Goal: Check status: Check status

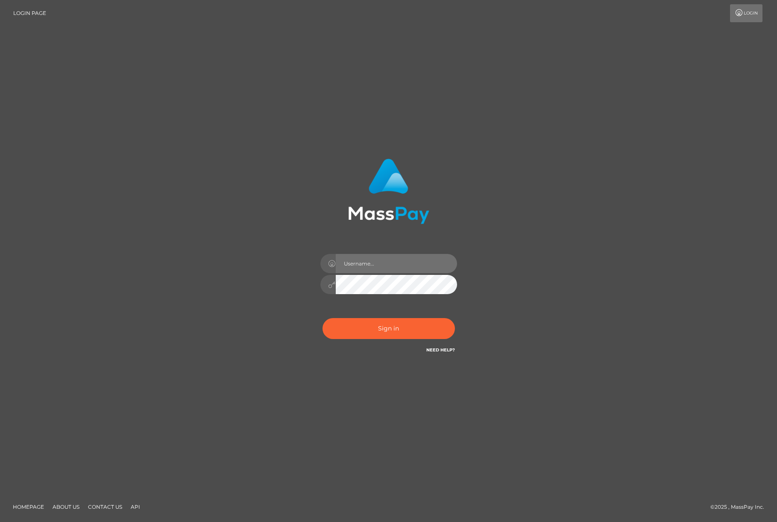
click at [397, 266] on input "text" at bounding box center [396, 263] width 121 height 19
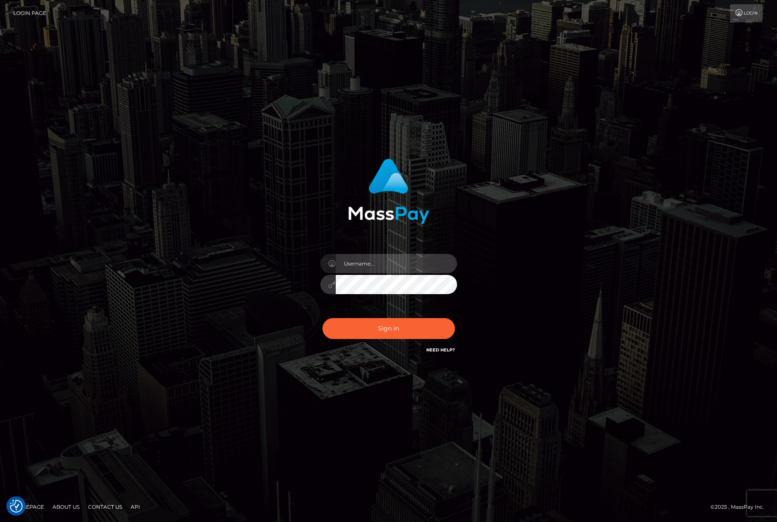
type input "[PERSON_NAME].ievpro"
click at [323, 318] on button "Sign in" at bounding box center [389, 328] width 132 height 21
click at [354, 261] on input "text" at bounding box center [396, 263] width 121 height 19
type input "[PERSON_NAME].ievpro"
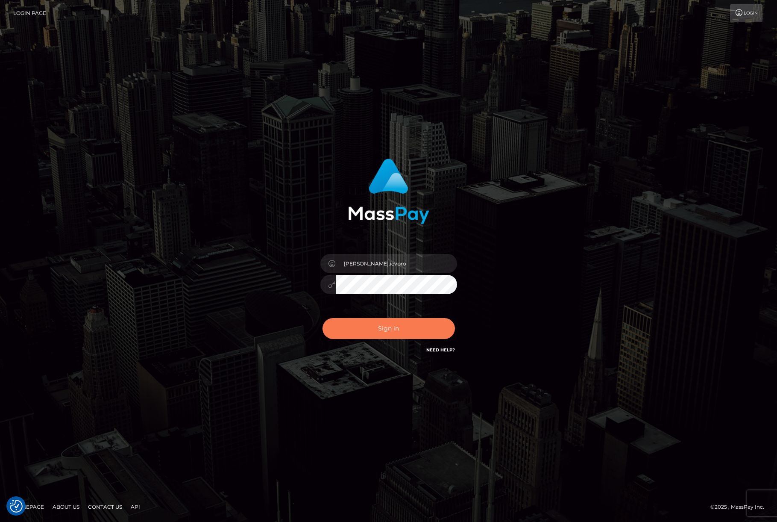
click at [392, 337] on button "Sign in" at bounding box center [389, 328] width 132 height 21
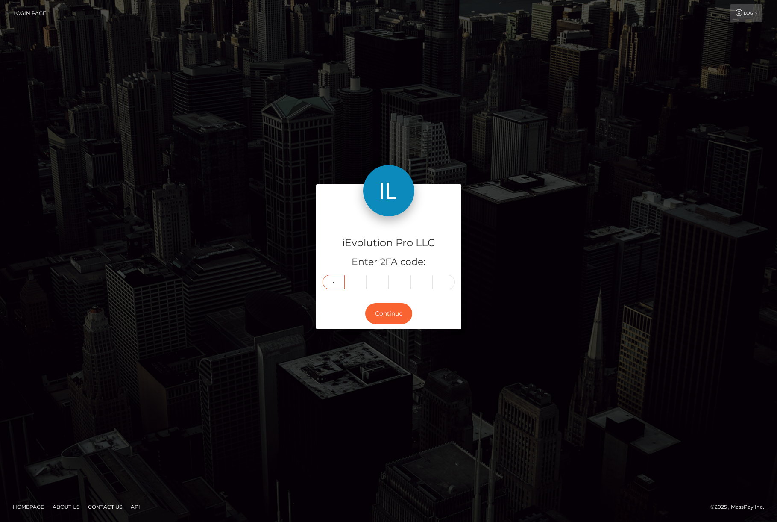
type input "4"
type input "0"
type input "1"
type input "4"
type input "5"
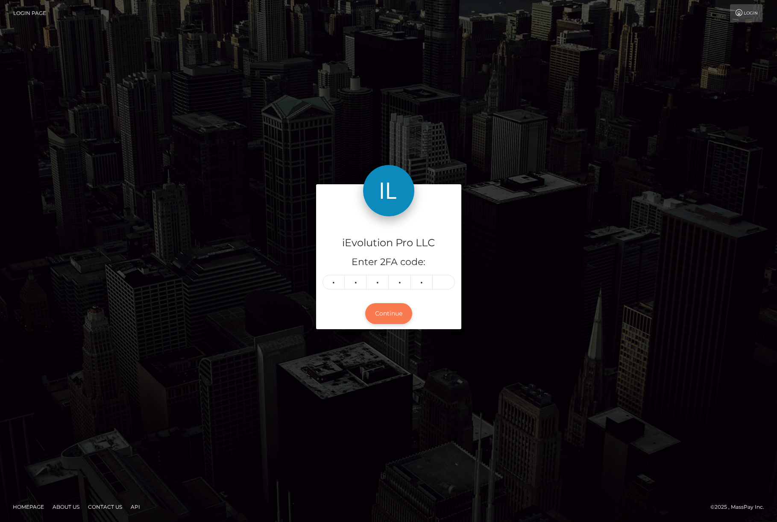
click at [388, 314] on button "Continue" at bounding box center [388, 313] width 47 height 21
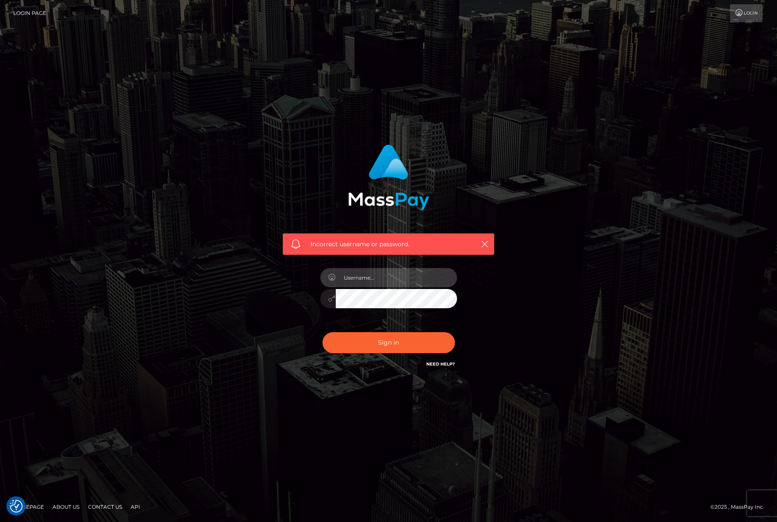
click at [377, 278] on input "text" at bounding box center [396, 277] width 121 height 19
type input "efrain.ievpro"
click at [398, 335] on button "Sign in" at bounding box center [389, 342] width 132 height 21
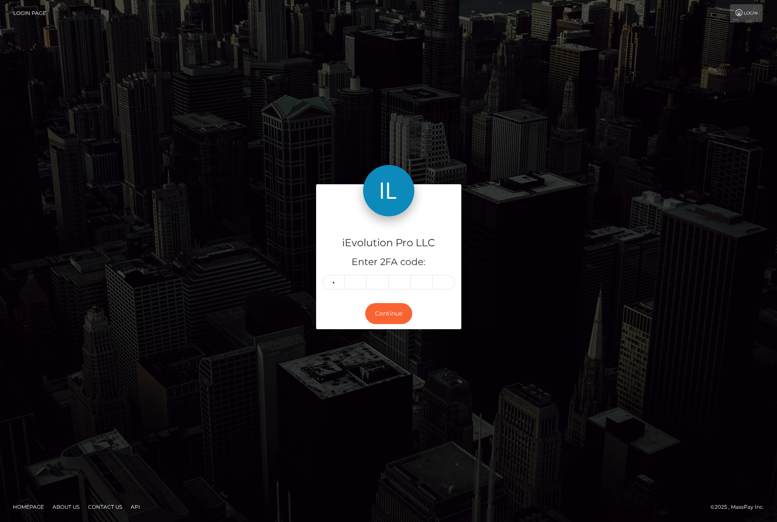
type input "4"
type input "0"
type input "1"
type input "4"
type input "5"
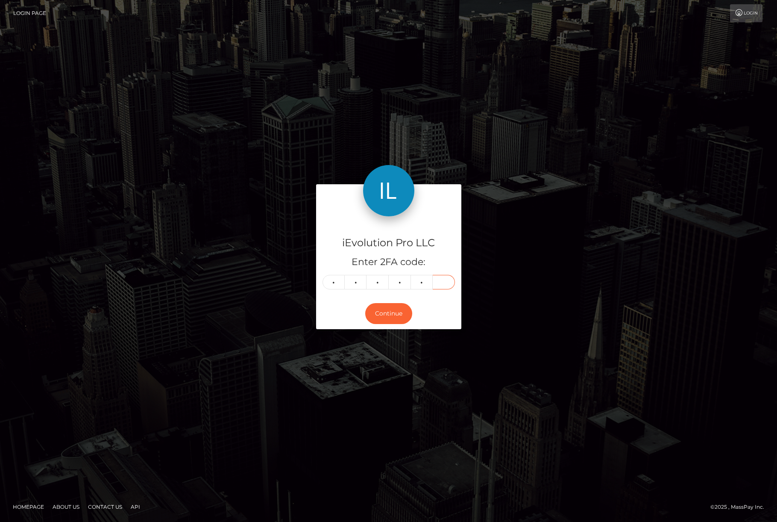
type input "0"
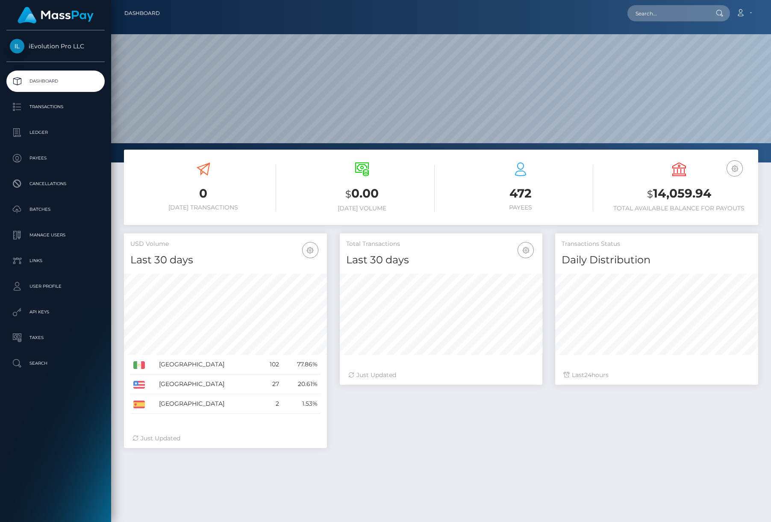
scroll to position [152, 203]
click at [55, 112] on p "Transactions" at bounding box center [55, 106] width 91 height 13
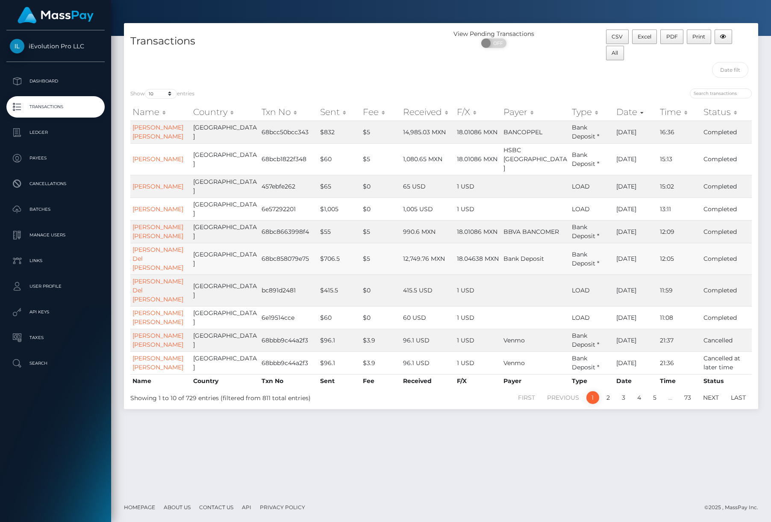
scroll to position [22, 0]
click at [608, 403] on link "2" at bounding box center [608, 397] width 13 height 13
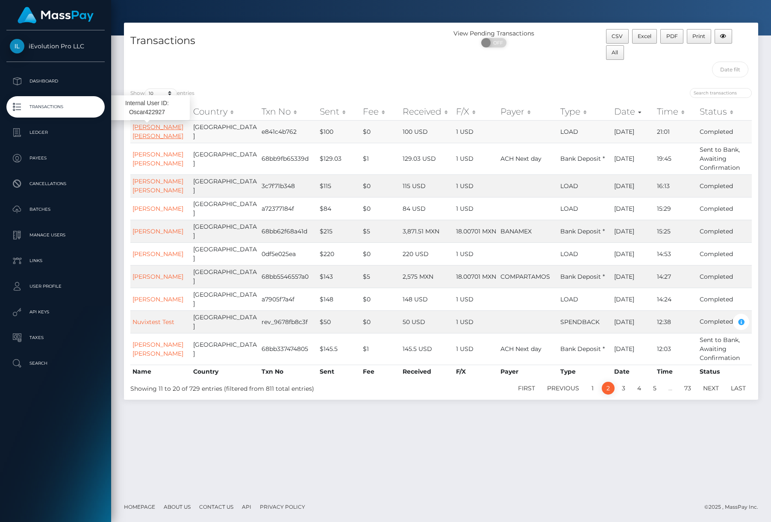
click at [144, 139] on link "Oscar Adalberto Morales" at bounding box center [157, 131] width 51 height 17
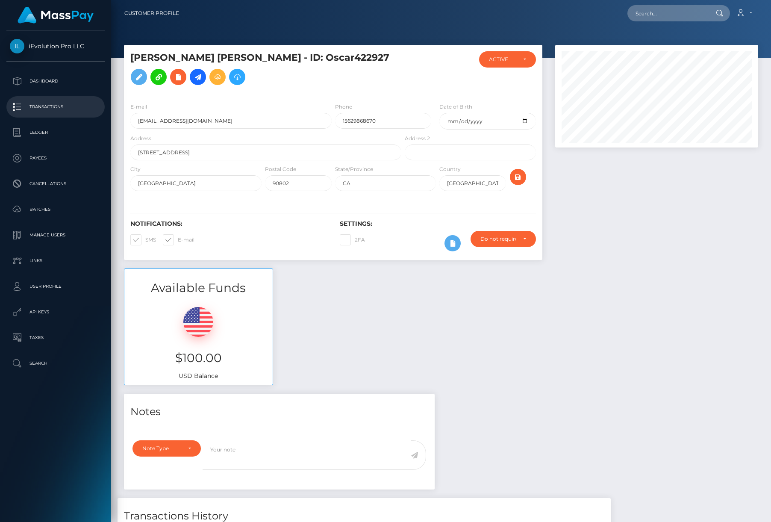
click at [42, 110] on p "Transactions" at bounding box center [55, 106] width 91 height 13
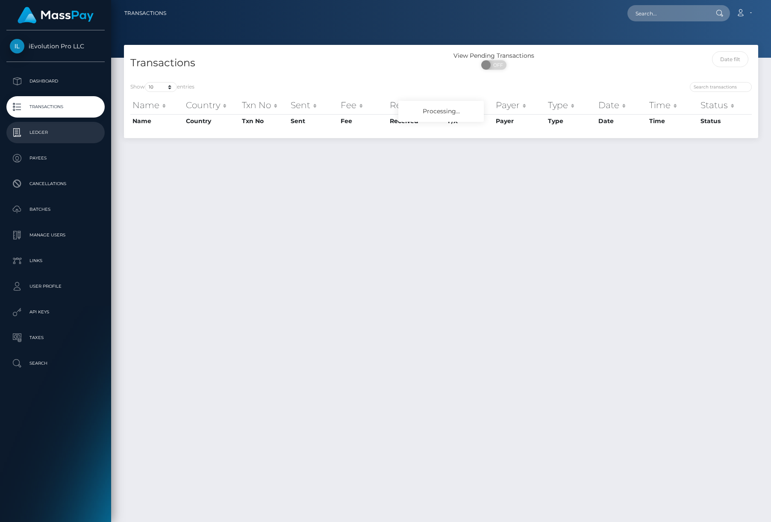
click at [51, 138] on p "Ledger" at bounding box center [55, 132] width 91 height 13
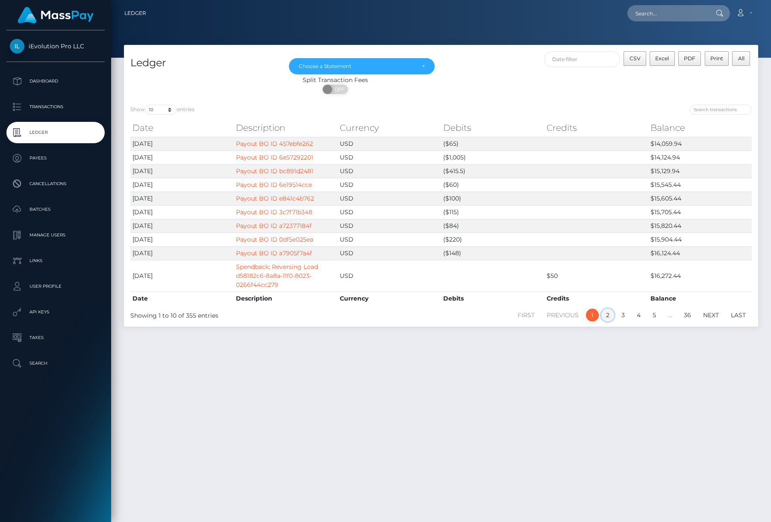
click at [610, 320] on link "2" at bounding box center [607, 315] width 13 height 13
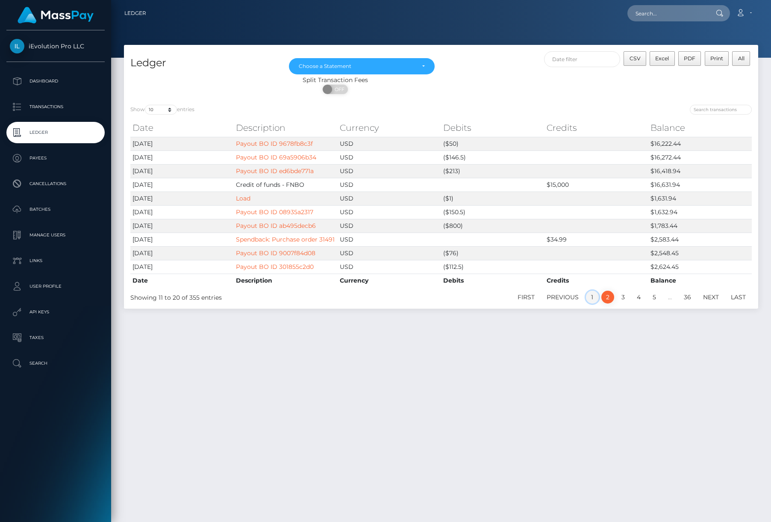
click at [592, 303] on link "1" at bounding box center [592, 297] width 13 height 13
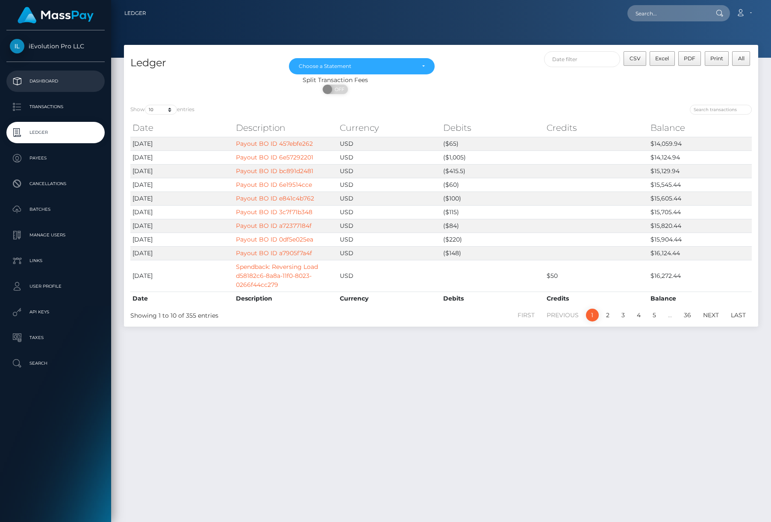
click at [56, 79] on p "Dashboard" at bounding box center [55, 81] width 91 height 13
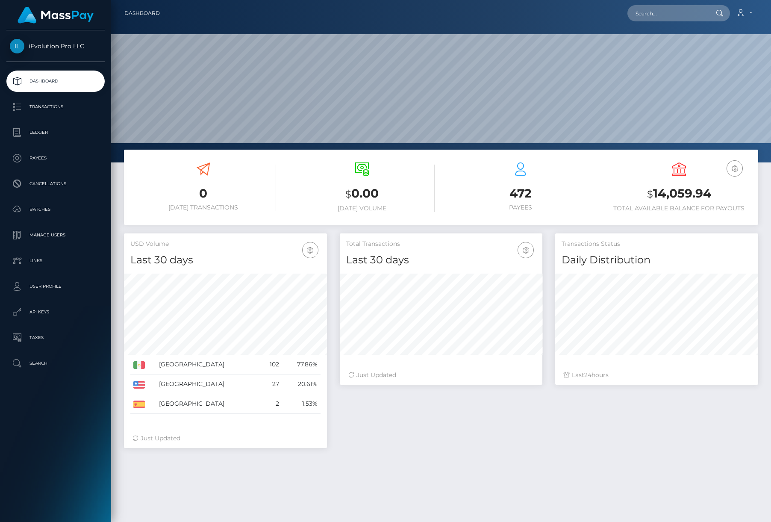
scroll to position [152, 203]
drag, startPoint x: 647, startPoint y: 191, endPoint x: 745, endPoint y: 208, distance: 99.8
click at [745, 208] on div "USD Balance $ 14,059.94 Total Available Balance for Payouts" at bounding box center [679, 187] width 146 height 50
click at [745, 208] on h6 "Total Available Balance for Payouts" at bounding box center [679, 208] width 146 height 7
